Goal: Task Accomplishment & Management: Complete application form

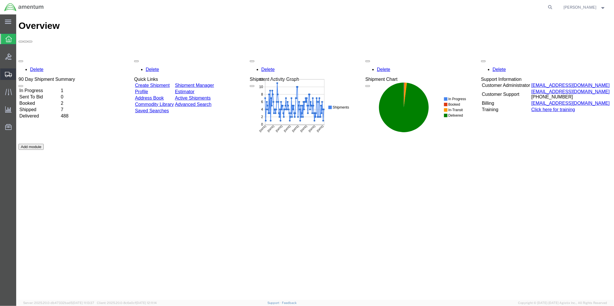
click at [0, 0] on span "Create from Template" at bounding box center [0, 0] width 0 height 0
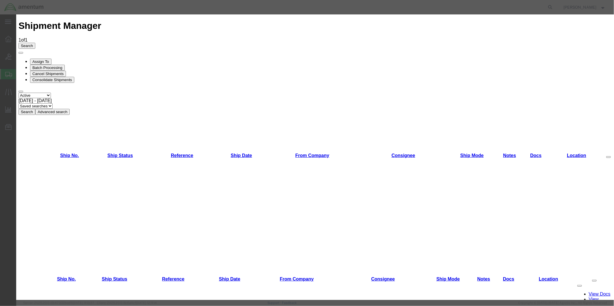
scroll to position [252, 0]
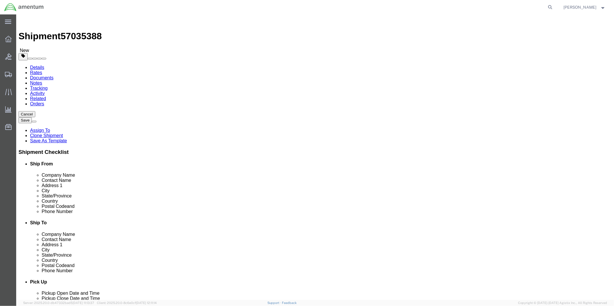
select select "49951"
select select "49941"
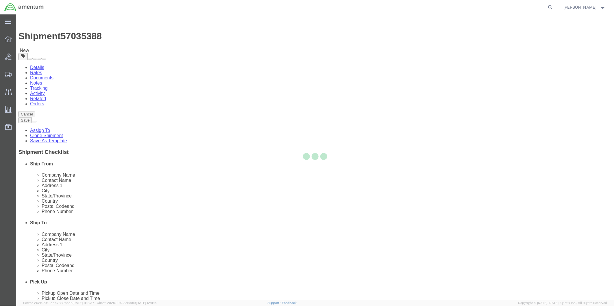
type input "Amentum Services, Inc"
type input "Rigoberto Magallan"
type input "2601 Hangar Lane"
type input "32C"
type input "McAllen"
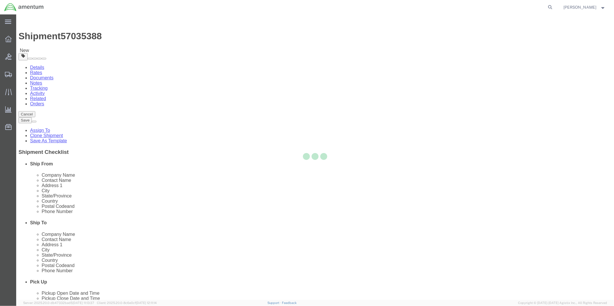
type input "78503"
type input "956-972-6300"
type input "rigoberto.magallan@cbp.dhs.gov"
checkbox input "true"
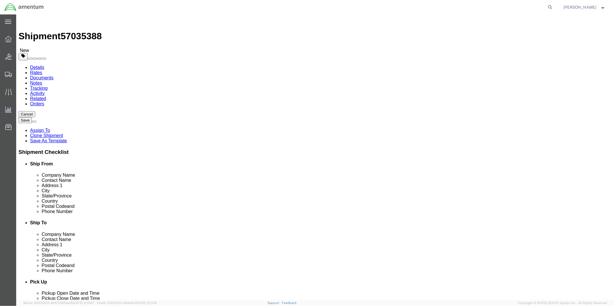
select select "TX"
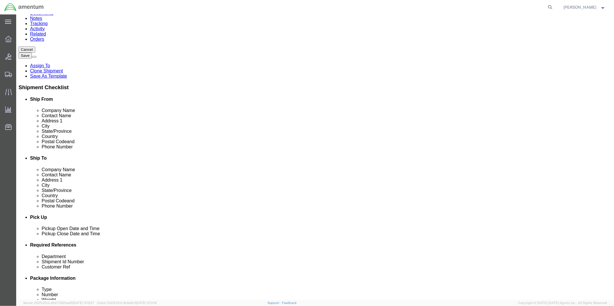
scroll to position [192, 0]
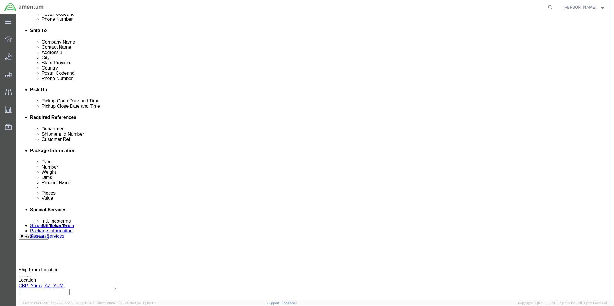
drag, startPoint x: 36, startPoint y: 107, endPoint x: 38, endPoint y: 110, distance: 3.2
click div "Oct 06 2025 9:00 AM"
type input "2:00 PM"
click button "Apply"
click div "Oct 06 2025 5:30 PM"
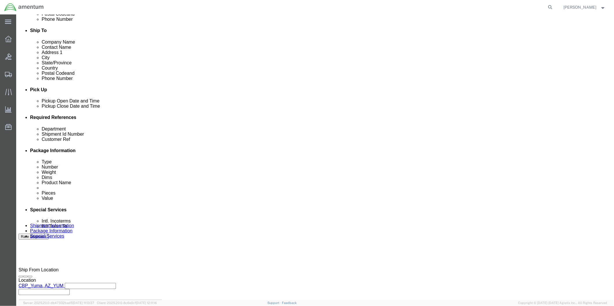
type input "4:30 PM"
click button "Apply"
click div
click input "6:30 PM"
type input "9:00 AM"
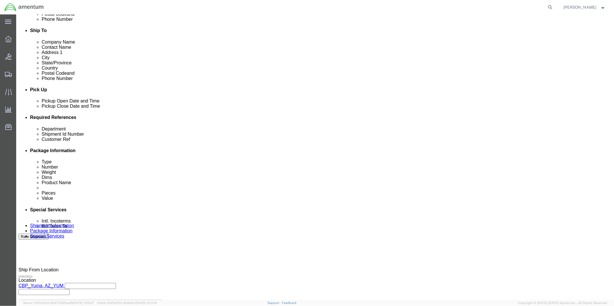
click button "Apply"
click div
type input "12:00 PM"
click button "Apply"
click input "text"
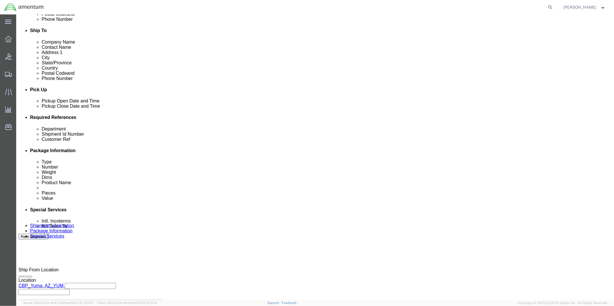
type input "511-008628"
click input "text"
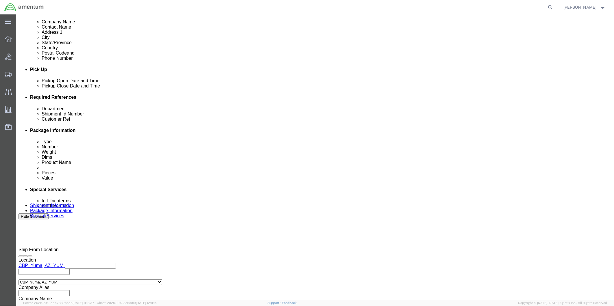
scroll to position [224, 0]
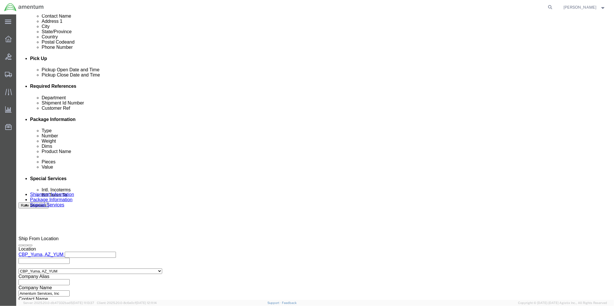
type input "511-8628"
click button "Continue"
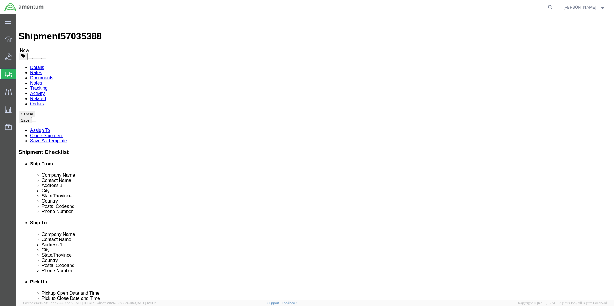
click select "Select BCK Boxes Bale(s) Basket(s) Bolt(s) Bottle(s) Buckets Bulk Bundle(s) Can…"
select select "SBX"
click select "Select BCK Boxes Bale(s) Basket(s) Bolt(s) Bottle(s) Buckets Bulk Bundle(s) Can…"
type input "12.25"
type input "11.00"
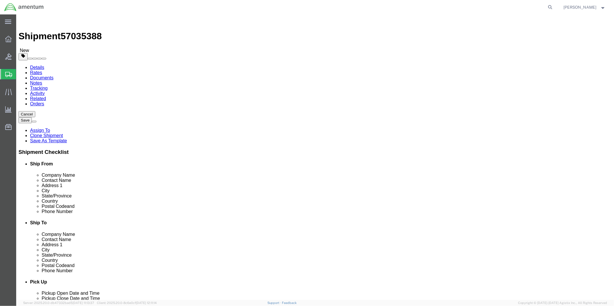
type input "1.50"
drag, startPoint x: 102, startPoint y: 135, endPoint x: 73, endPoint y: 136, distance: 29.2
click div "Weight Total weight of packages in pounds or kilograms 0.00 Select kgs lbs Ship…"
type input "1"
click link "Add Content"
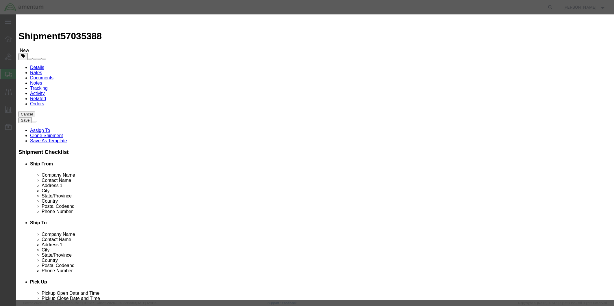
click input "text"
type input "IGNITOR"
click div "Commodity library Product Name IGNITOR IGNITOR Pieces 0 Select Bag Barrels 100B…"
drag, startPoint x: 219, startPoint y: 44, endPoint x: 196, endPoint y: 43, distance: 22.3
click div "IGNITOR IGNITOR"
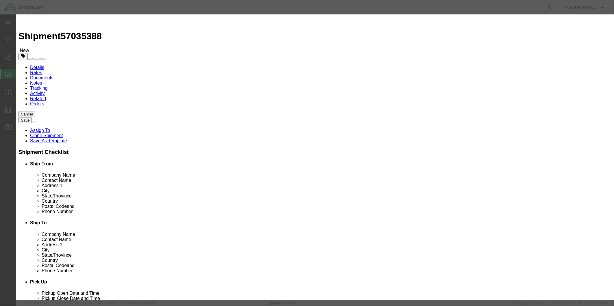
click textarea
paste textarea "IGNITOR"
type textarea "IGNITOR"
drag, startPoint x: 208, startPoint y: 57, endPoint x: 192, endPoint y: 56, distance: 16.2
click div "Pieces 0 Select Bag Barrels 100Board Feet Bottle Box Blister Pack Carats Can Ca…"
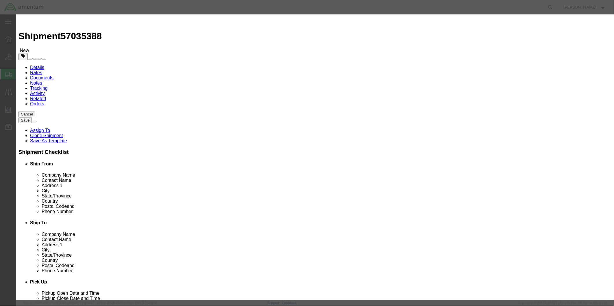
type input "1"
click input "text"
type input "515.00"
click button "Save & Close"
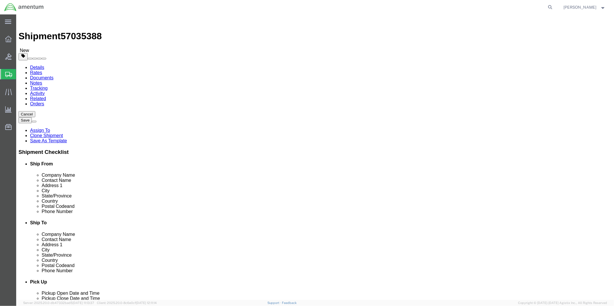
click button "Rate Shipment"
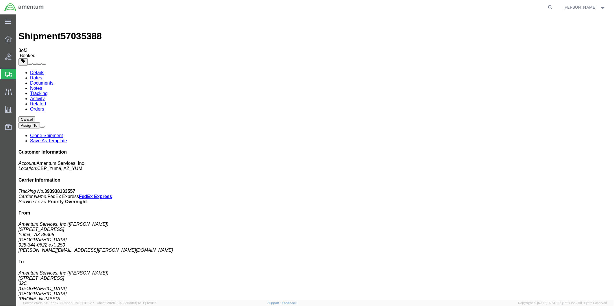
click at [33, 70] on link "Details" at bounding box center [37, 72] width 14 height 5
click link "Schedule pickup request"
drag, startPoint x: 489, startPoint y: 75, endPoint x: 553, endPoint y: 85, distance: 65.2
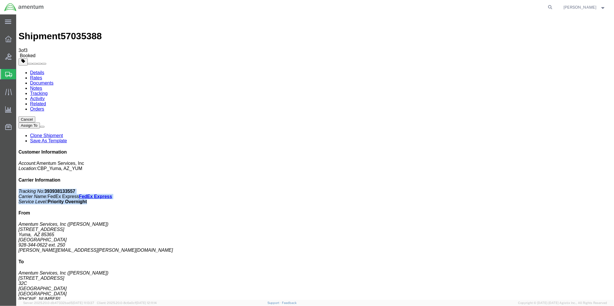
click p "Tracking No: 393938133557 Carrier Name: FedEx Express FedEx Express Service Lev…"
drag, startPoint x: 553, startPoint y: 85, endPoint x: 530, endPoint y: 83, distance: 22.9
copy p "Tracking No: 393938133557 Carrier Name: FedEx Express FedEx Express Service Lev…"
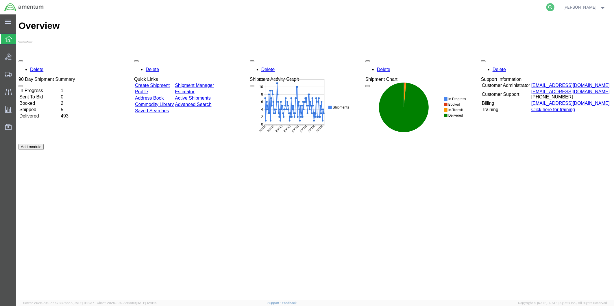
click at [553, 7] on icon at bounding box center [550, 7] width 8 height 8
paste input "DCO-25279-169131"
type input "DCO-25279-169131"
click at [553, 7] on icon at bounding box center [550, 7] width 8 height 8
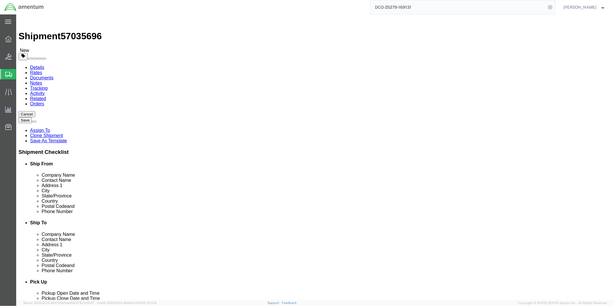
select select "49951"
select select
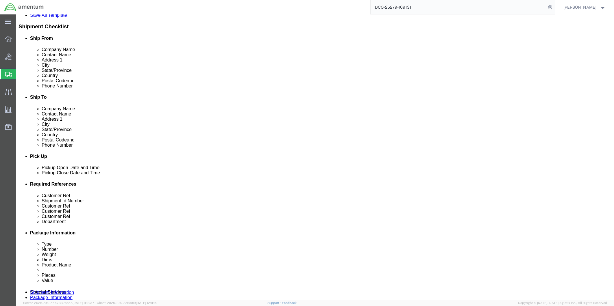
scroll to position [128, 0]
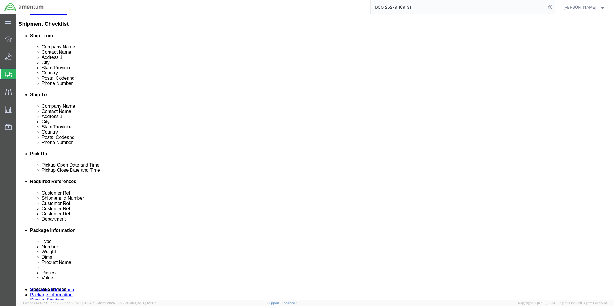
click div "Oct 06 2025 9:55 AM"
type input "2:00 PM"
click button "Apply"
click div "Oct 06 2025 4:00 PM"
type input "4:30 PM"
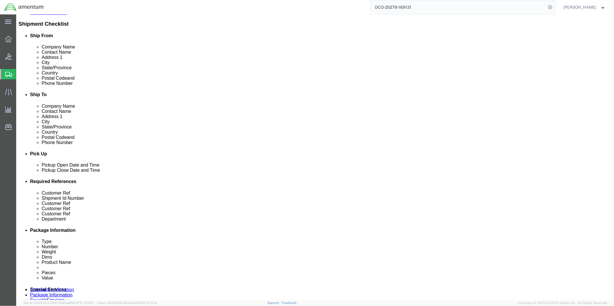
click button "Apply"
click div "Oct 07 2025 8:00 AM"
type input "9:00 AM"
click button "Apply"
click div "Oct 07 2025 10:00 AM"
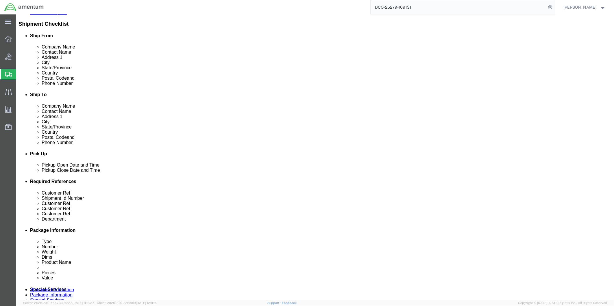
type input "4:00 PM"
click button "Apply"
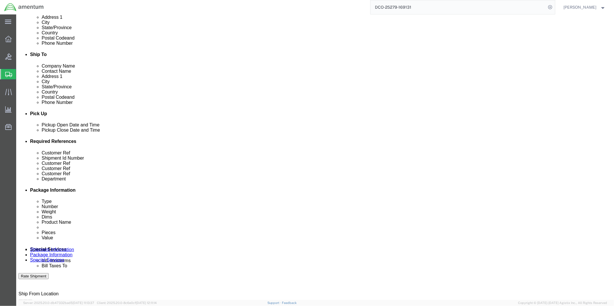
scroll to position [235, 0]
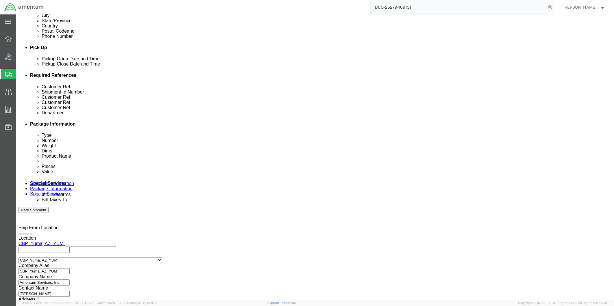
click button "Continue"
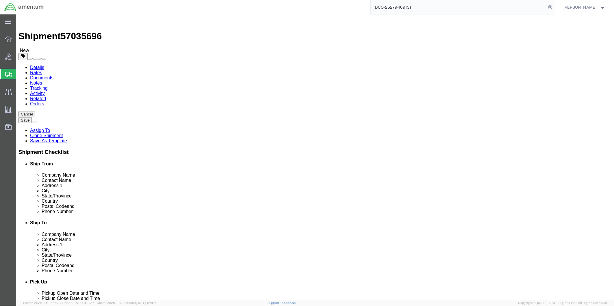
click dd "1.00 Each"
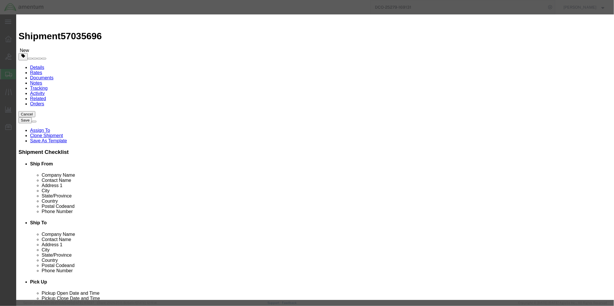
click input "text"
type input "1560"
click button "Save & Close"
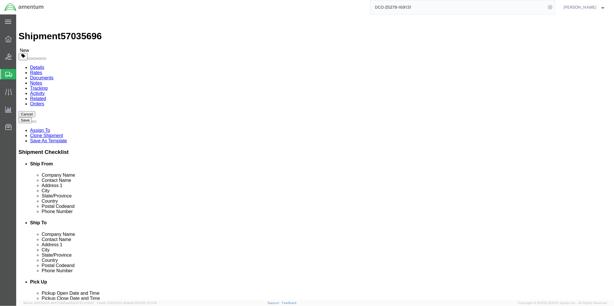
click button "Rate Shipment"
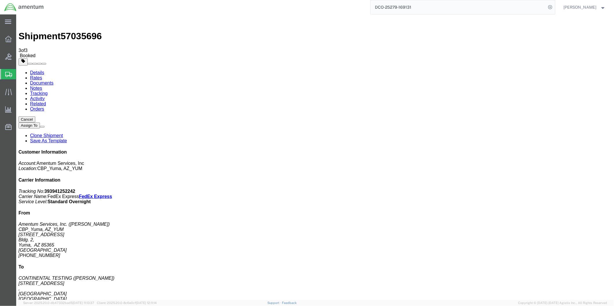
drag, startPoint x: 307, startPoint y: 92, endPoint x: 266, endPoint y: 136, distance: 59.7
click at [35, 70] on link "Details" at bounding box center [37, 72] width 14 height 5
click link "Schedule pickup request"
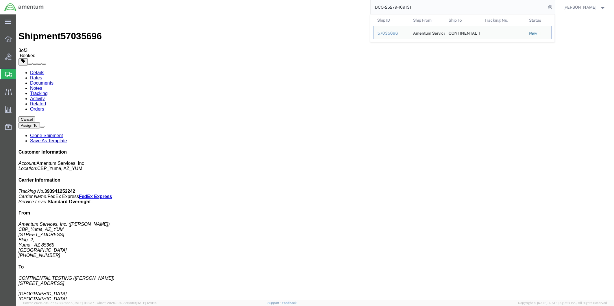
drag, startPoint x: 429, startPoint y: 7, endPoint x: 375, endPoint y: 9, distance: 54.1
click at [375, 9] on input "DCO-25279-169131" at bounding box center [458, 7] width 176 height 14
paste input "6"
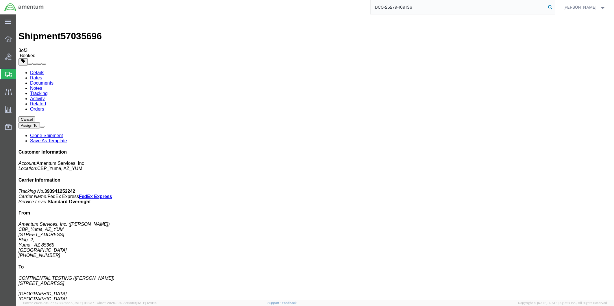
type input "DCO-25279-169136"
click at [552, 8] on icon at bounding box center [550, 7] width 8 height 8
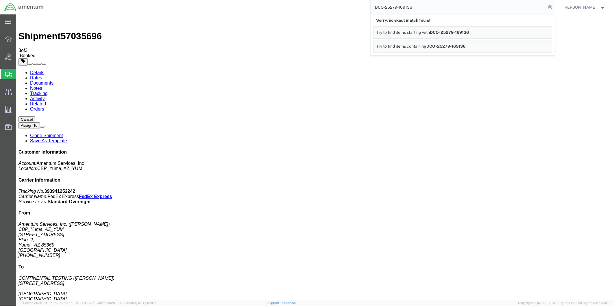
click at [338, 6] on div "DCO-25279-169136 Sorry, no exact match found Try to find items starting with DC…" at bounding box center [301, 7] width 507 height 14
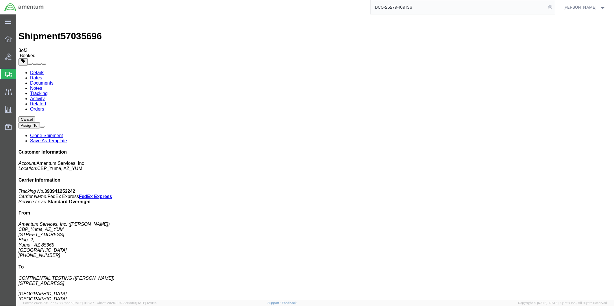
click at [553, 7] on icon at bounding box center [550, 7] width 8 height 8
click at [553, 6] on icon at bounding box center [550, 7] width 8 height 8
paste input "DCO-25279-169136"
type input "DCO-25279-169136"
click at [551, 7] on icon at bounding box center [550, 7] width 8 height 8
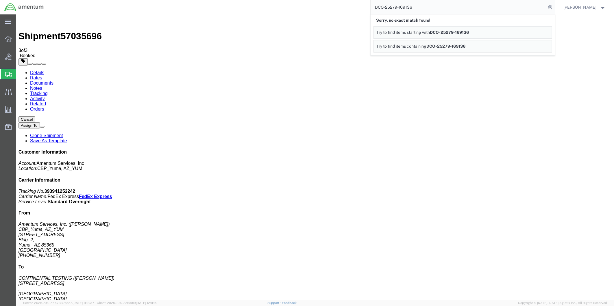
click at [330, 11] on div "DCO-25279-169136 Sorry, no exact match found Try to find items starting with DC…" at bounding box center [301, 7] width 507 height 14
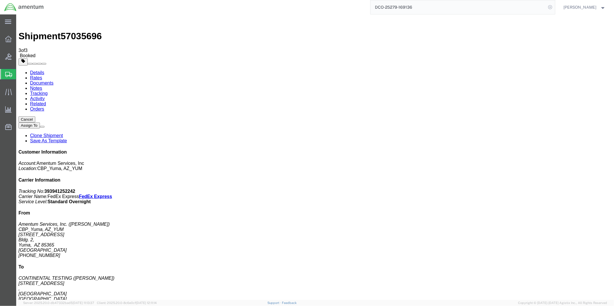
click at [554, 7] on icon at bounding box center [550, 7] width 8 height 8
click at [552, 7] on icon at bounding box center [550, 7] width 8 height 8
paste input "DCO-25279-169136"
type input "DCO-25279-169136"
click at [553, 8] on icon at bounding box center [550, 7] width 8 height 8
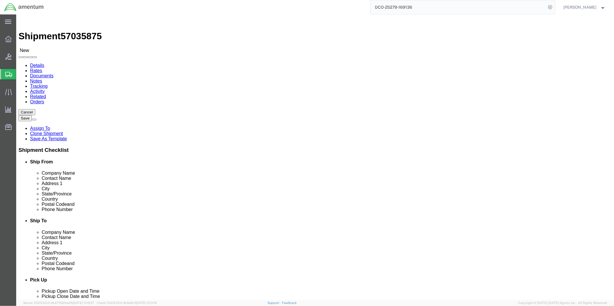
select select "49951"
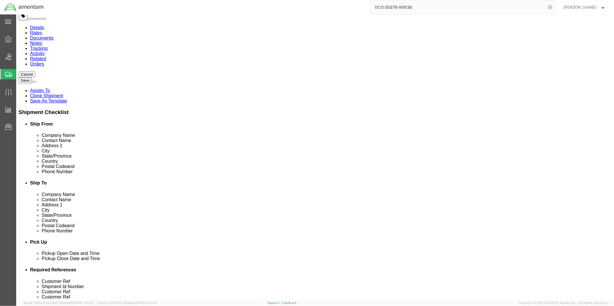
scroll to position [160, 0]
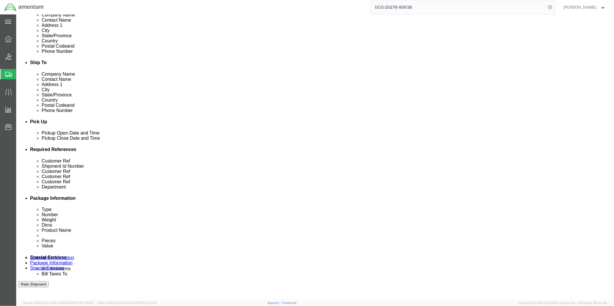
click div "Oct 06 2025 10:23 AM"
type input "2:00 PM"
click button "Apply"
click div "Oct 06 2025 4:00 PM"
type input "4:30 PM"
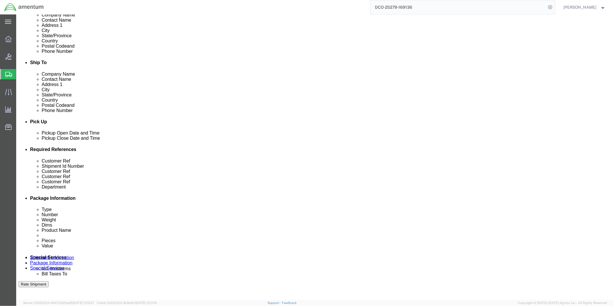
click button "Apply"
click div "Oct 08 2025 9:00 AM"
click div "Oct 08 2025 10:00 AM"
type input "4:00 PM"
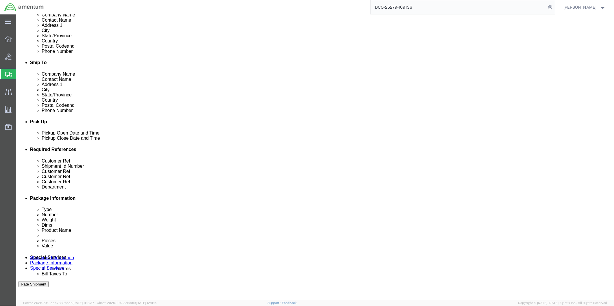
click button "Apply"
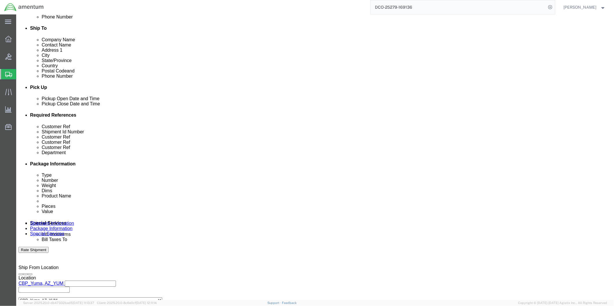
scroll to position [235, 0]
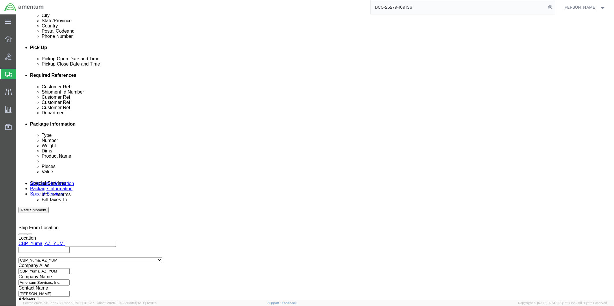
click button "Continue"
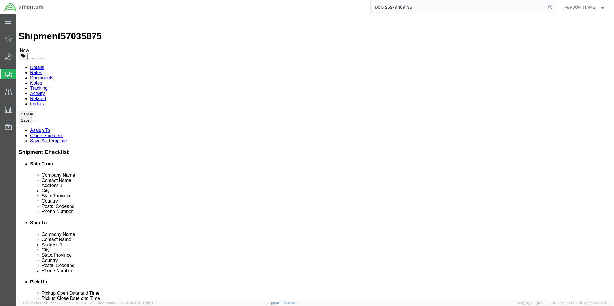
click dd "1.00 Each"
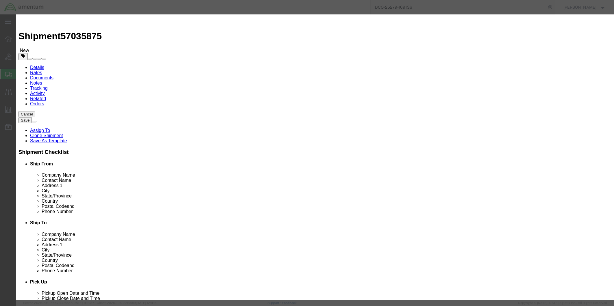
click input "text"
type input "4578"
click button "Save & Close"
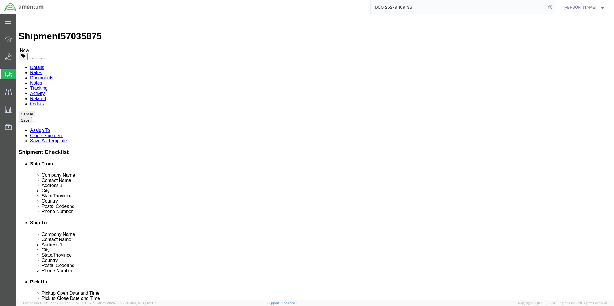
click button "Rate Shipment"
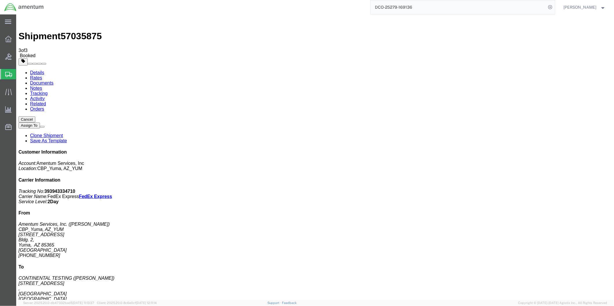
drag, startPoint x: 307, startPoint y: 90, endPoint x: 149, endPoint y: 191, distance: 187.6
click at [33, 70] on link "Details" at bounding box center [37, 72] width 14 height 5
click link "Schedule pickup request"
